Goal: Information Seeking & Learning: Learn about a topic

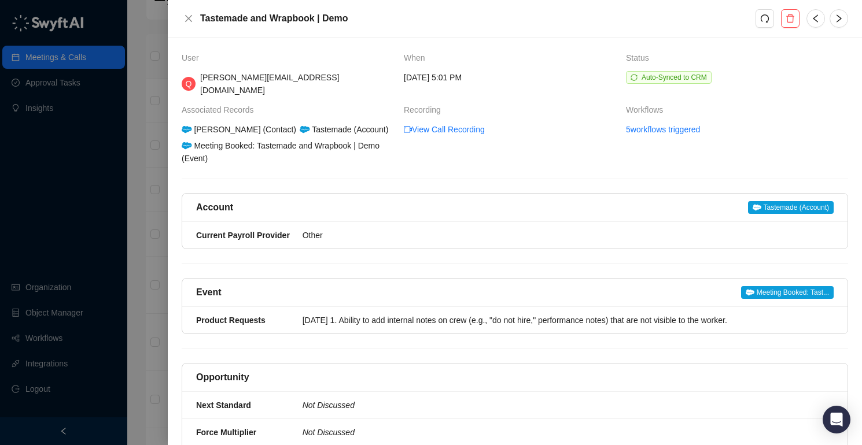
scroll to position [112, 0]
click at [187, 15] on icon "close" at bounding box center [188, 18] width 9 height 9
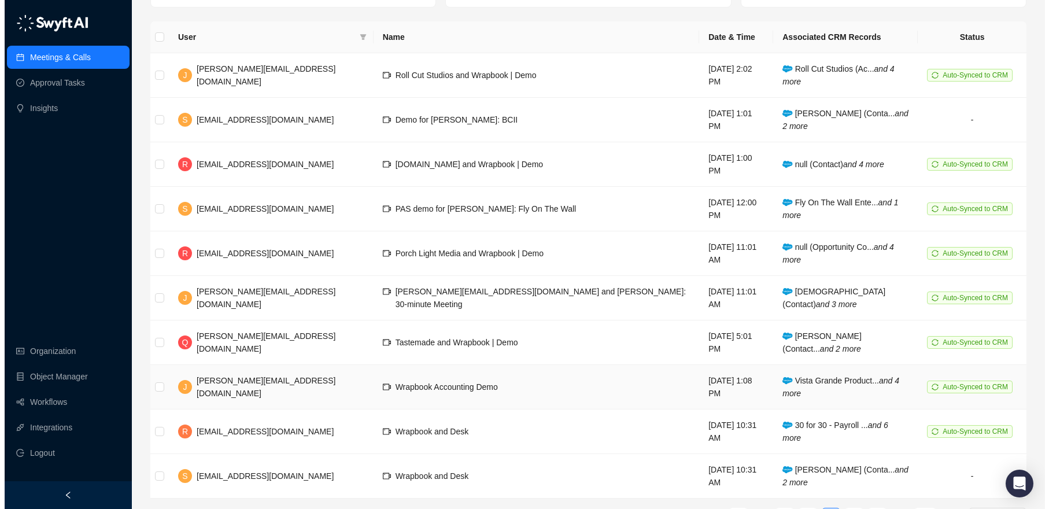
scroll to position [116, 0]
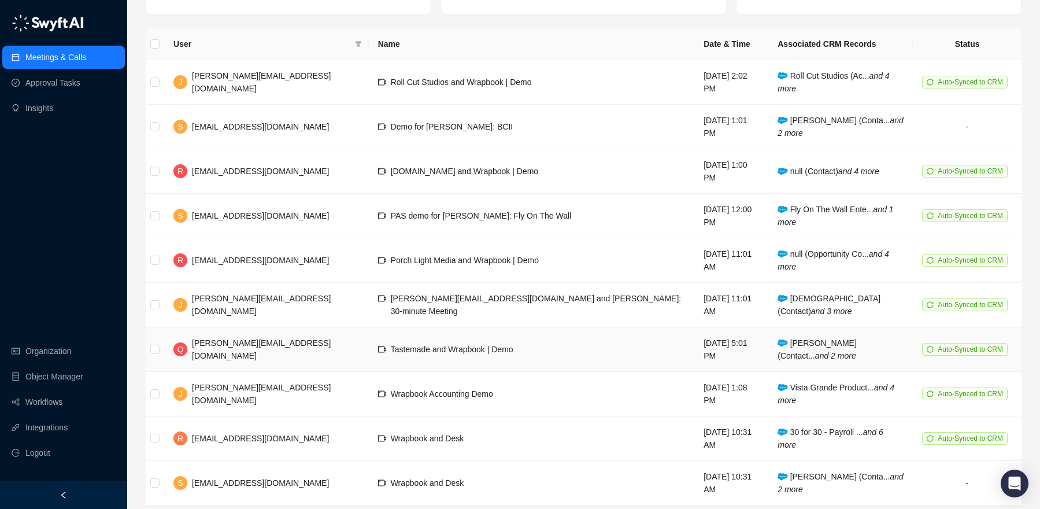
click at [416, 345] on span "Tastemade and Wrapbook | Demo" at bounding box center [452, 349] width 123 height 9
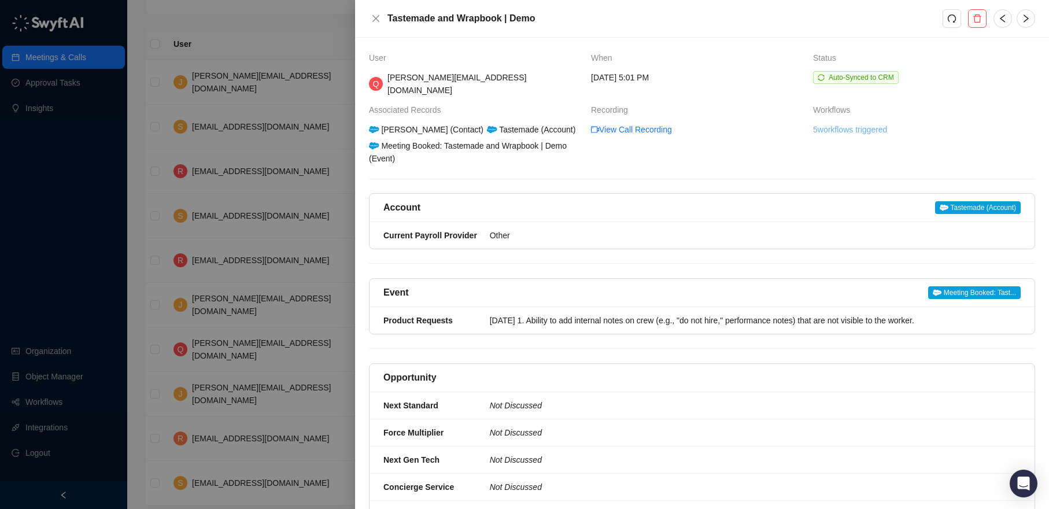
click at [861, 123] on link "5 workflows triggered" at bounding box center [850, 129] width 74 height 13
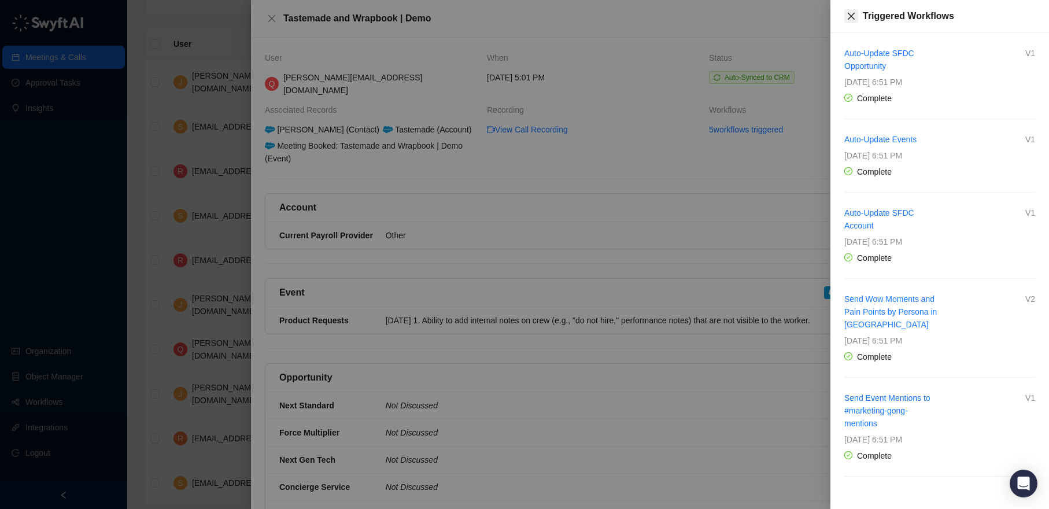
click at [849, 12] on icon "close" at bounding box center [851, 16] width 9 height 9
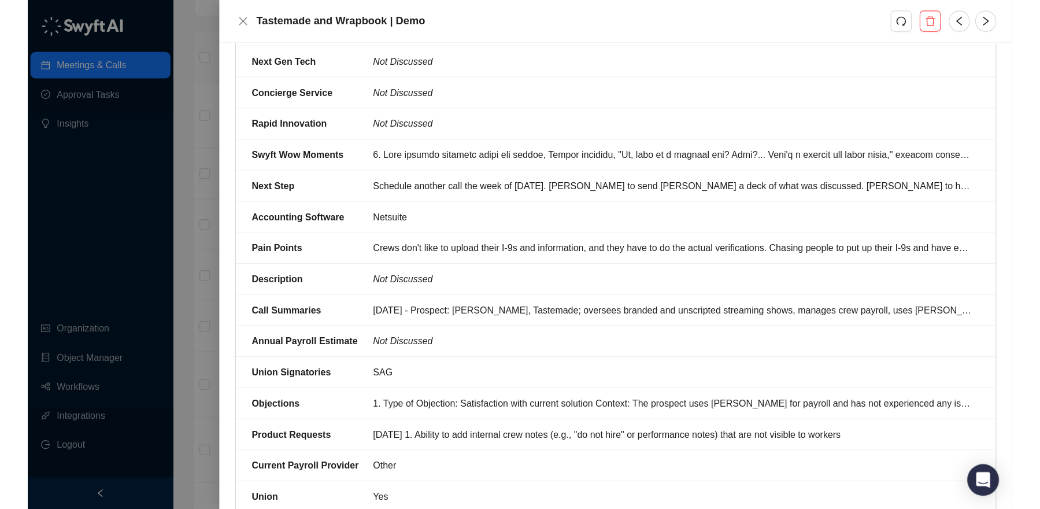
scroll to position [134, 0]
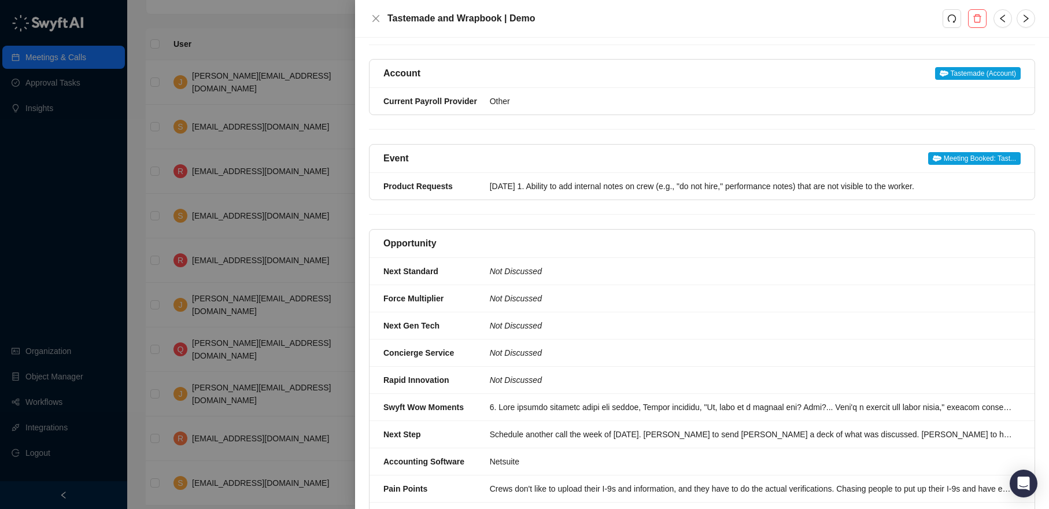
click at [71, 290] on div at bounding box center [524, 254] width 1049 height 509
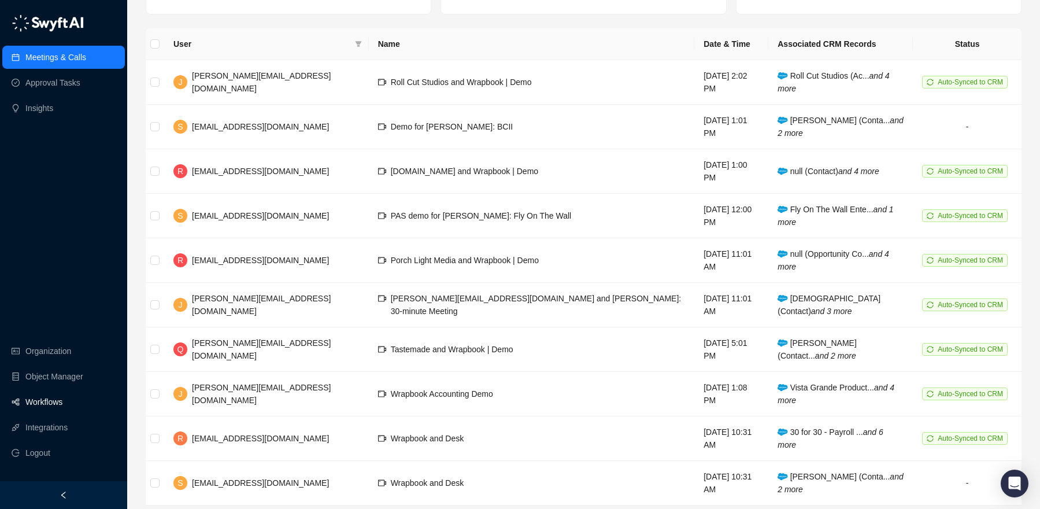
click at [50, 407] on link "Workflows" at bounding box center [43, 401] width 37 height 23
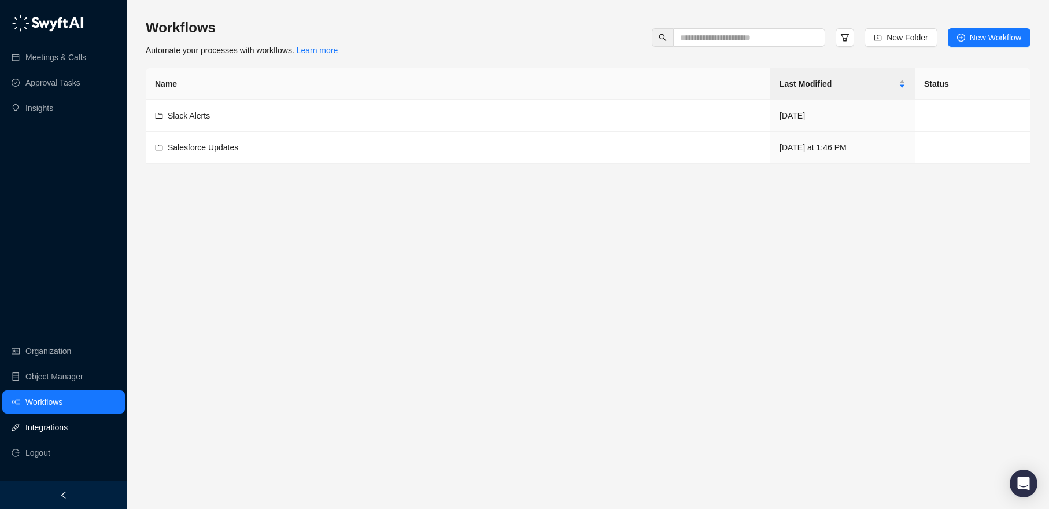
click at [43, 428] on link "Integrations" at bounding box center [46, 427] width 42 height 23
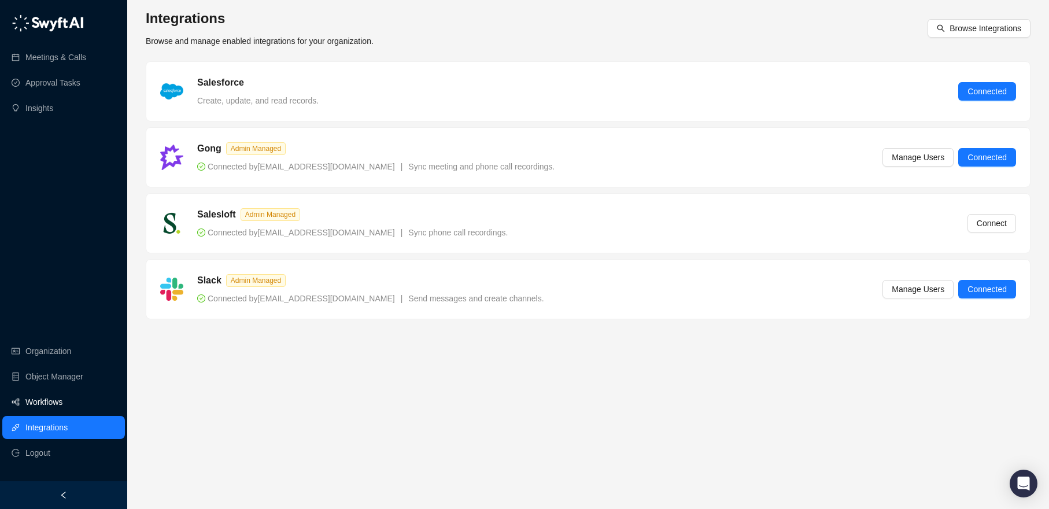
click at [52, 402] on link "Workflows" at bounding box center [43, 401] width 37 height 23
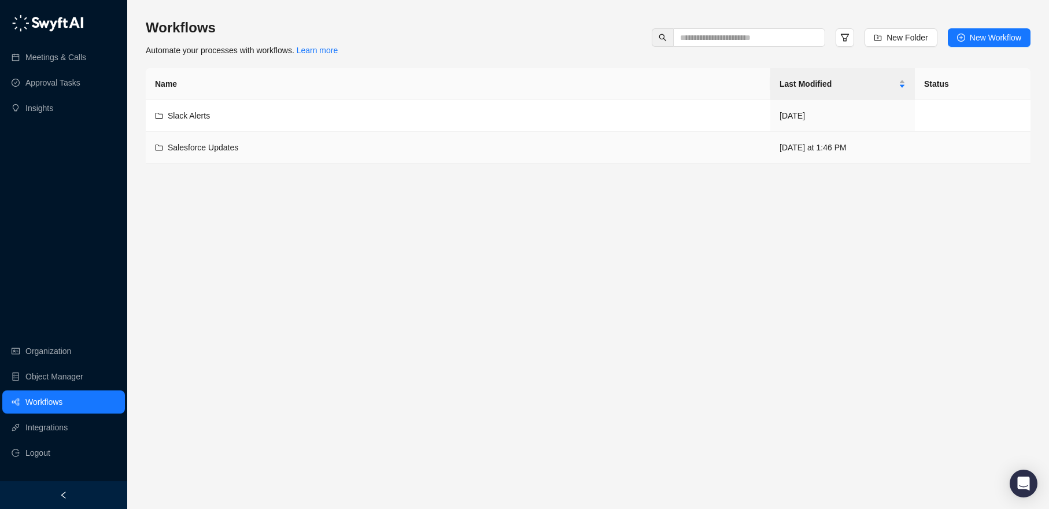
click at [211, 145] on span "Salesforce Updates" at bounding box center [203, 147] width 71 height 9
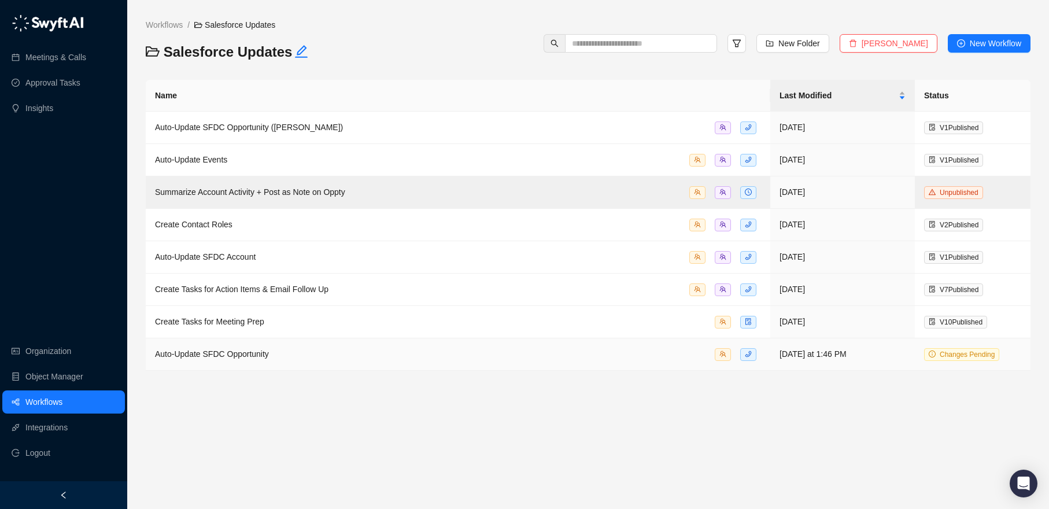
click at [347, 352] on div "Auto-Update SFDC Opportunity" at bounding box center [458, 354] width 606 height 13
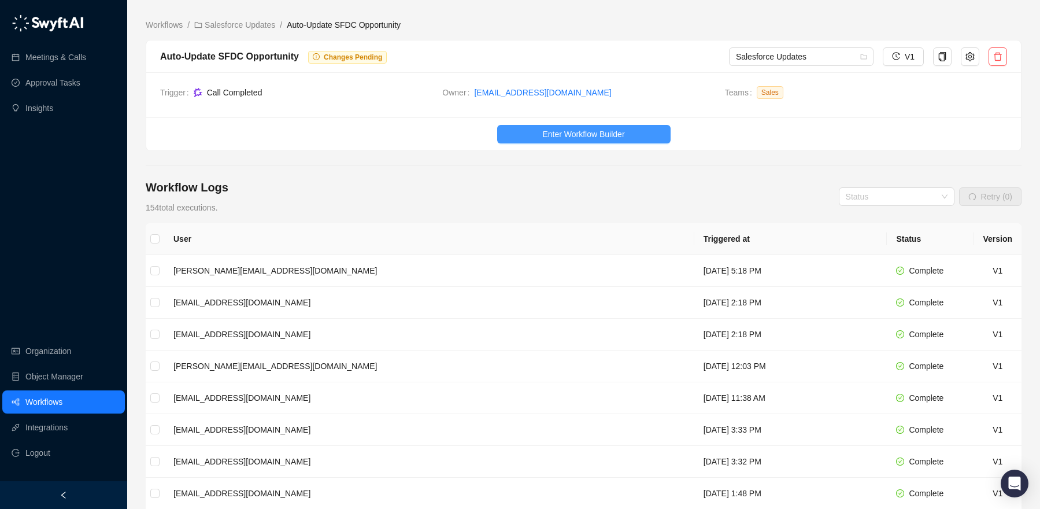
click at [598, 131] on span "Enter Workflow Builder" at bounding box center [583, 134] width 82 height 13
click at [61, 352] on link "Organization" at bounding box center [48, 350] width 46 height 23
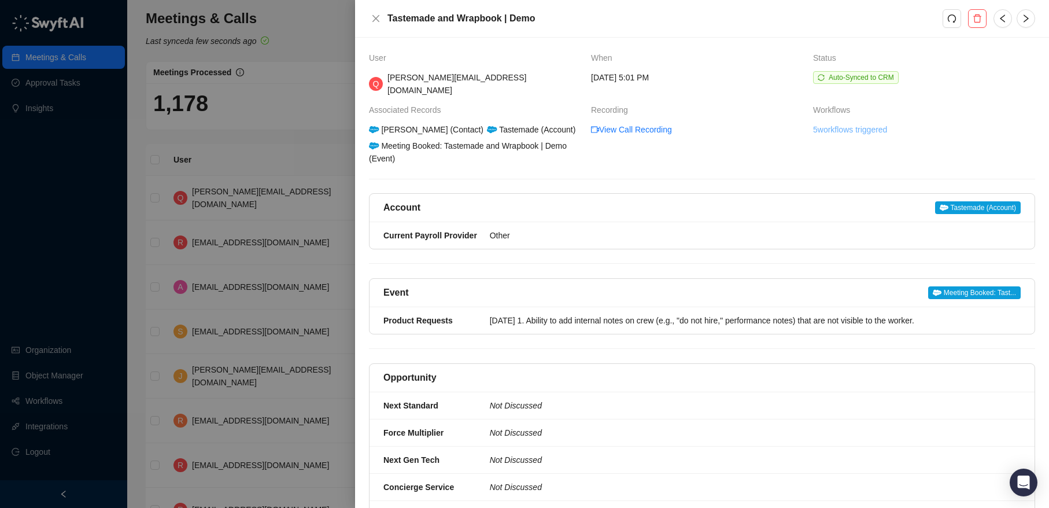
click at [838, 123] on link "5 workflows triggered" at bounding box center [850, 129] width 74 height 13
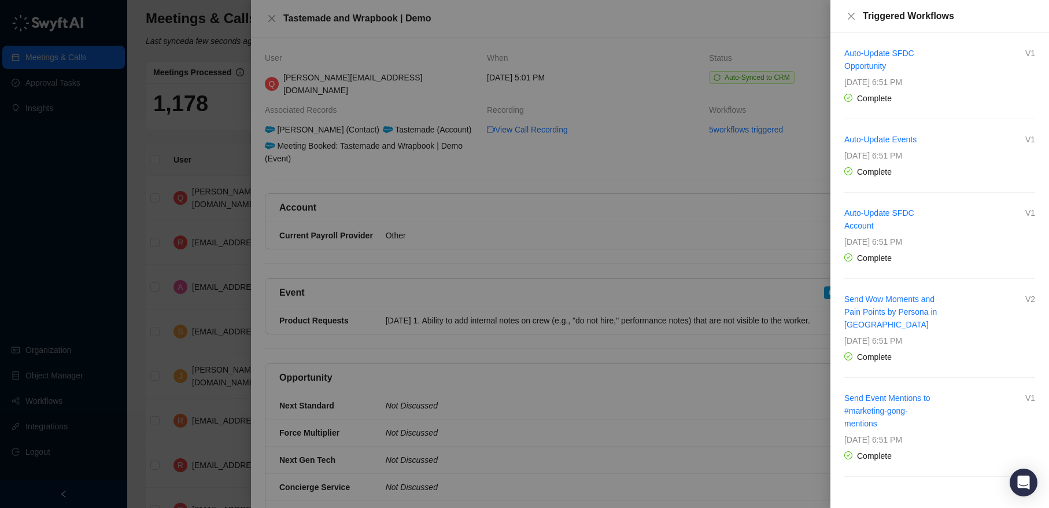
click at [667, 166] on div at bounding box center [524, 254] width 1049 height 508
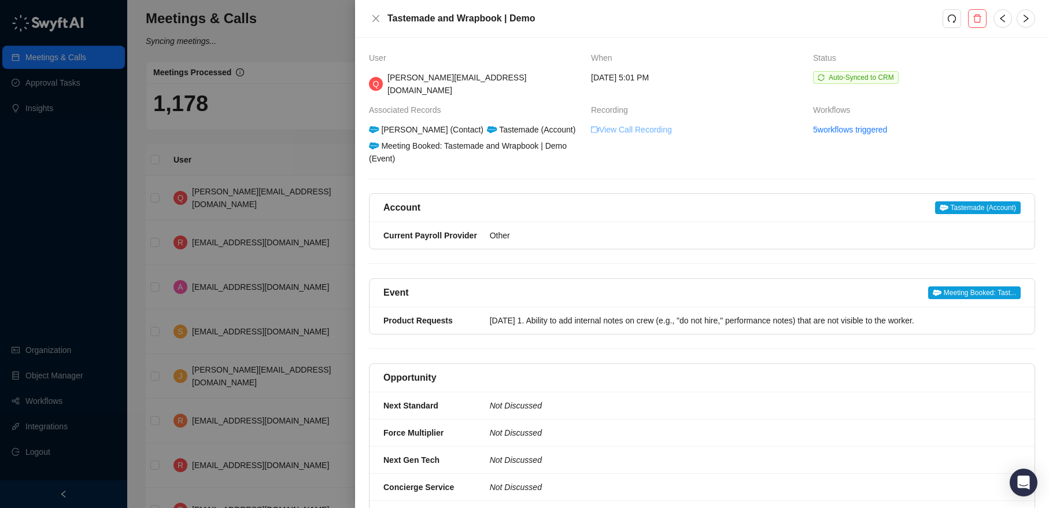
click at [623, 123] on link "View Call Recording" at bounding box center [631, 129] width 81 height 13
click at [965, 201] on span "Tastemade (Account)" at bounding box center [978, 207] width 86 height 13
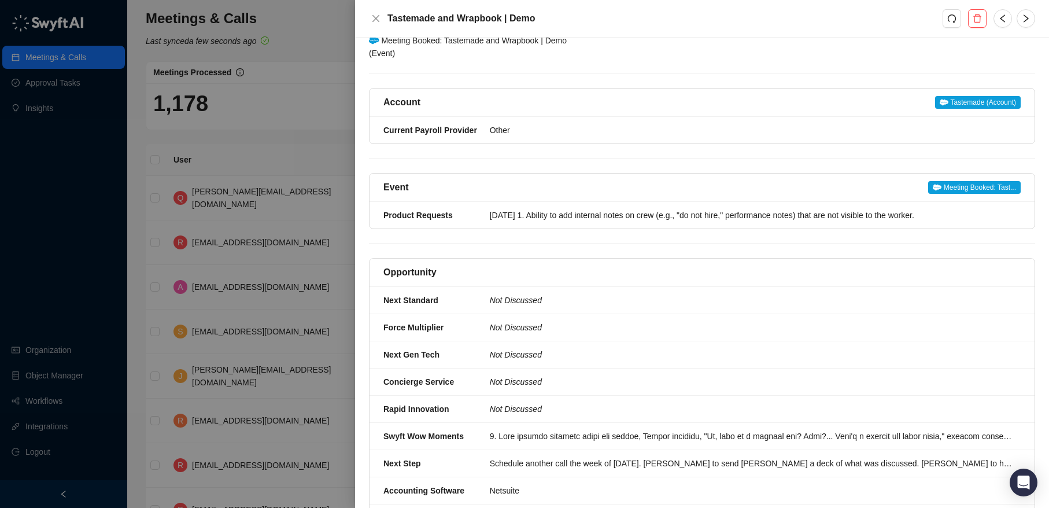
scroll to position [152, 0]
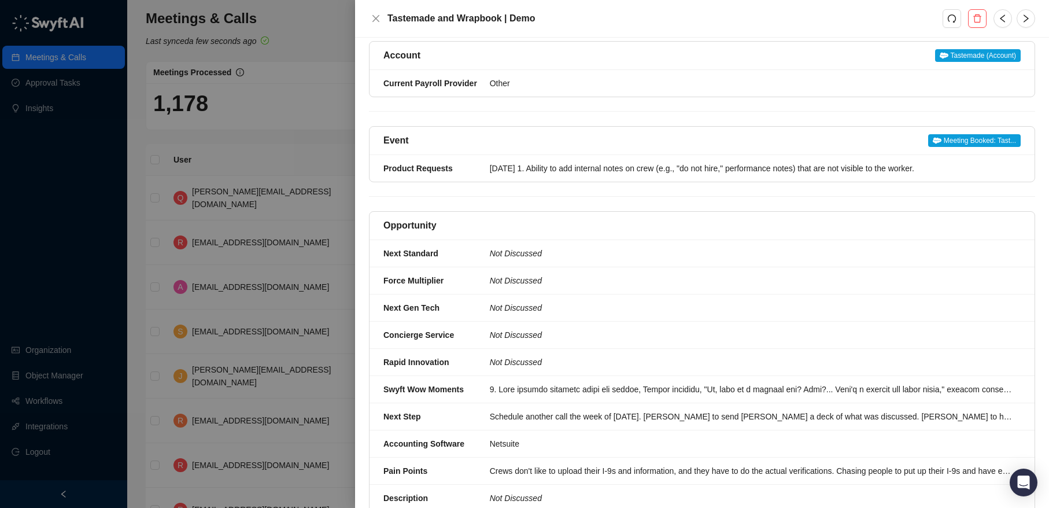
click at [987, 134] on span "Meeting Booked: Tast..." at bounding box center [974, 140] width 93 height 13
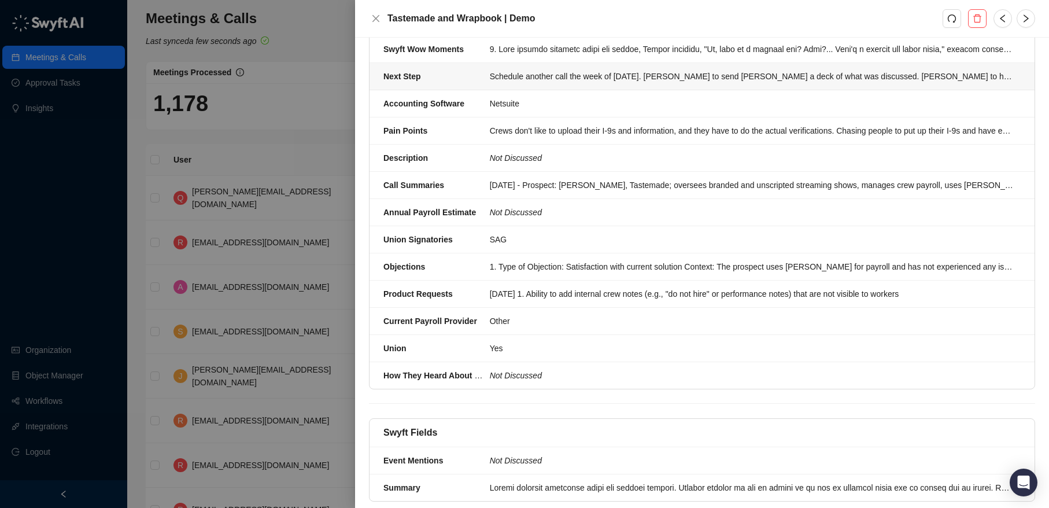
scroll to position [517, 0]
